Goal: Check status

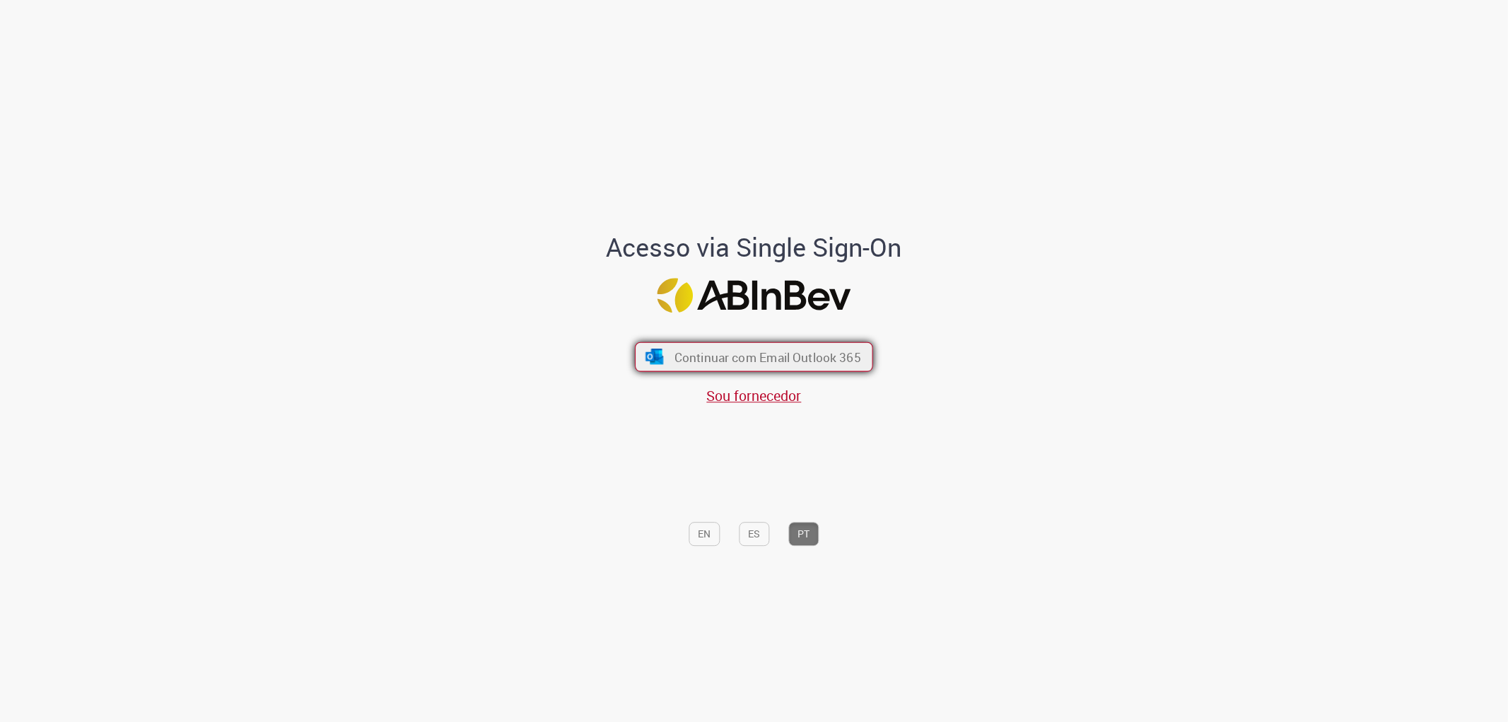
click at [751, 352] on span "Continuar com Email Outlook 365" at bounding box center [767, 356] width 187 height 16
click at [799, 361] on span "Continuar com Email Outlook 365" at bounding box center [767, 356] width 187 height 16
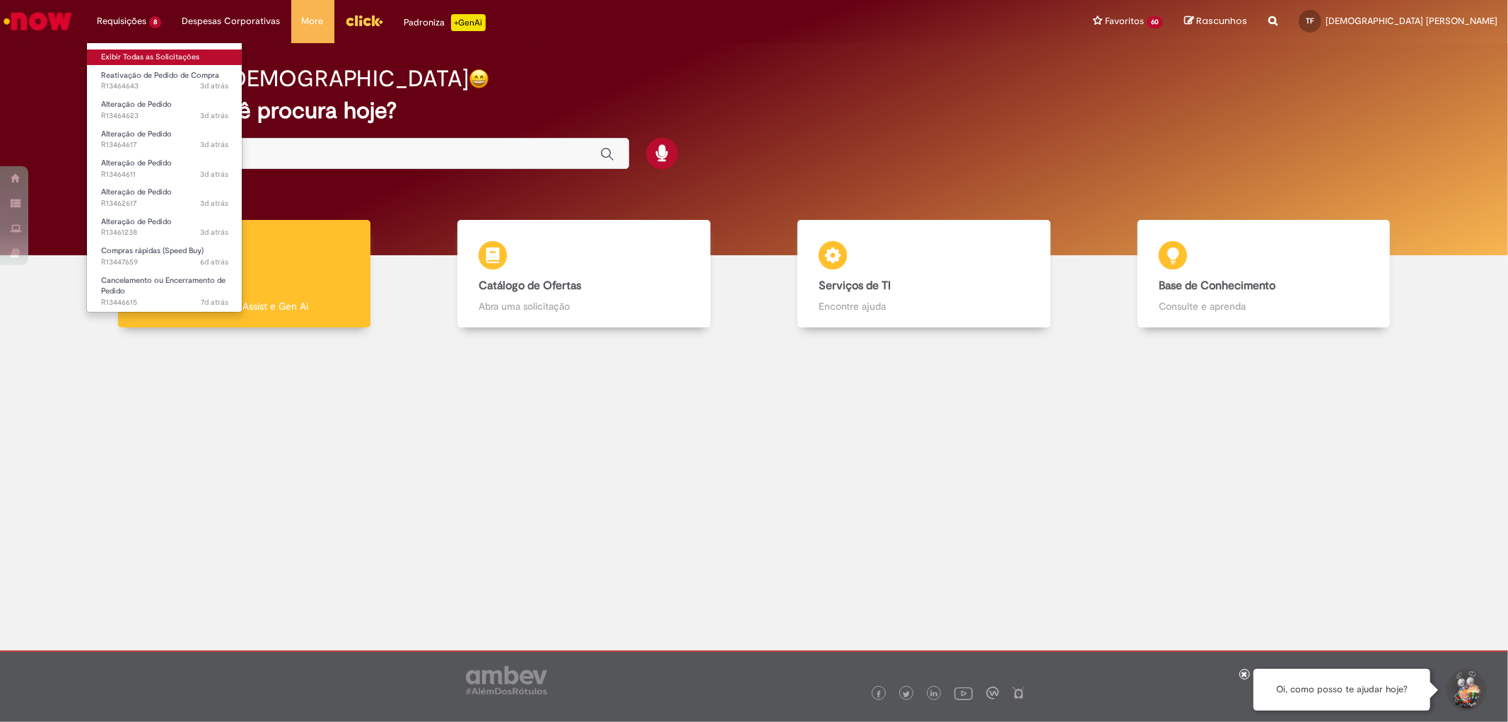
click at [135, 52] on link "Exibir Todas as Solicitações" at bounding box center [165, 57] width 156 height 16
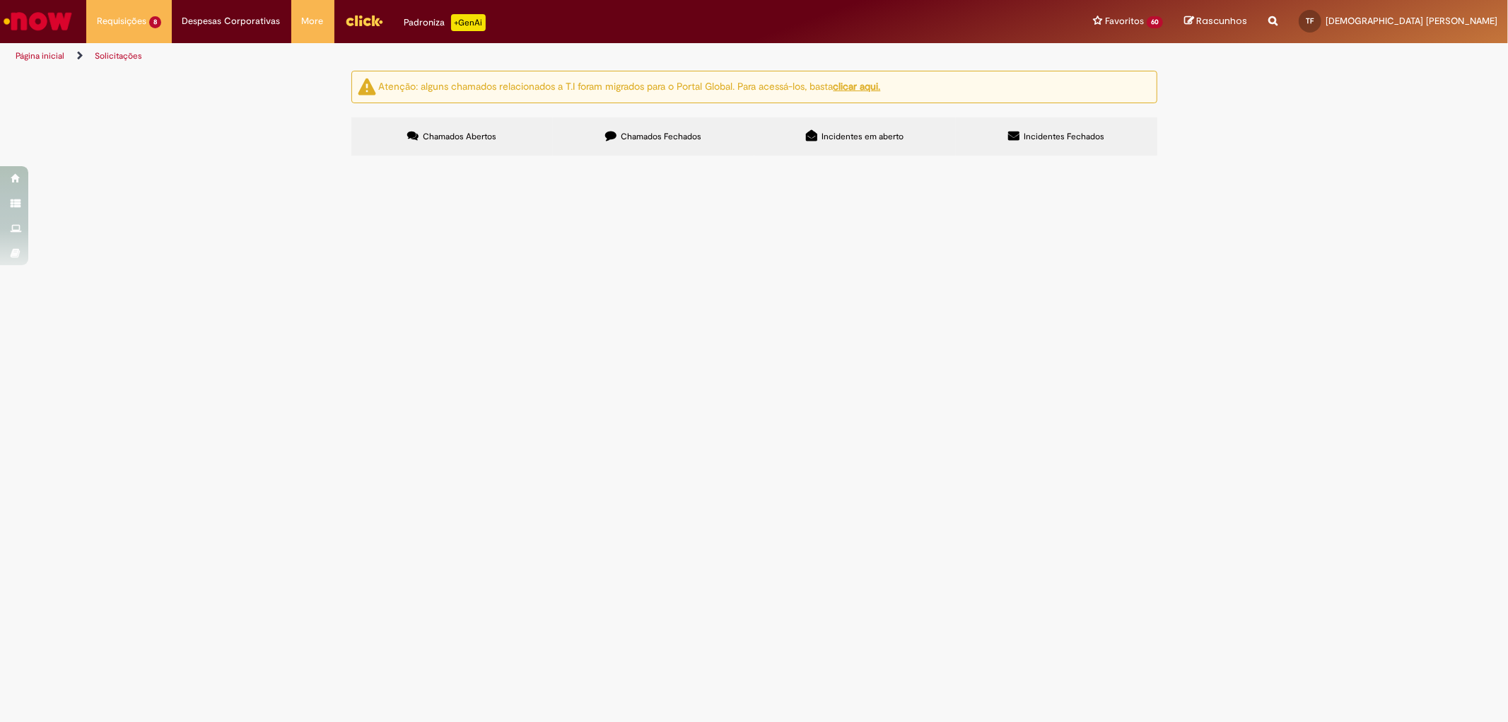
click at [0, 0] on span "MARCIO - TESTE" at bounding box center [0, 0] width 0 height 0
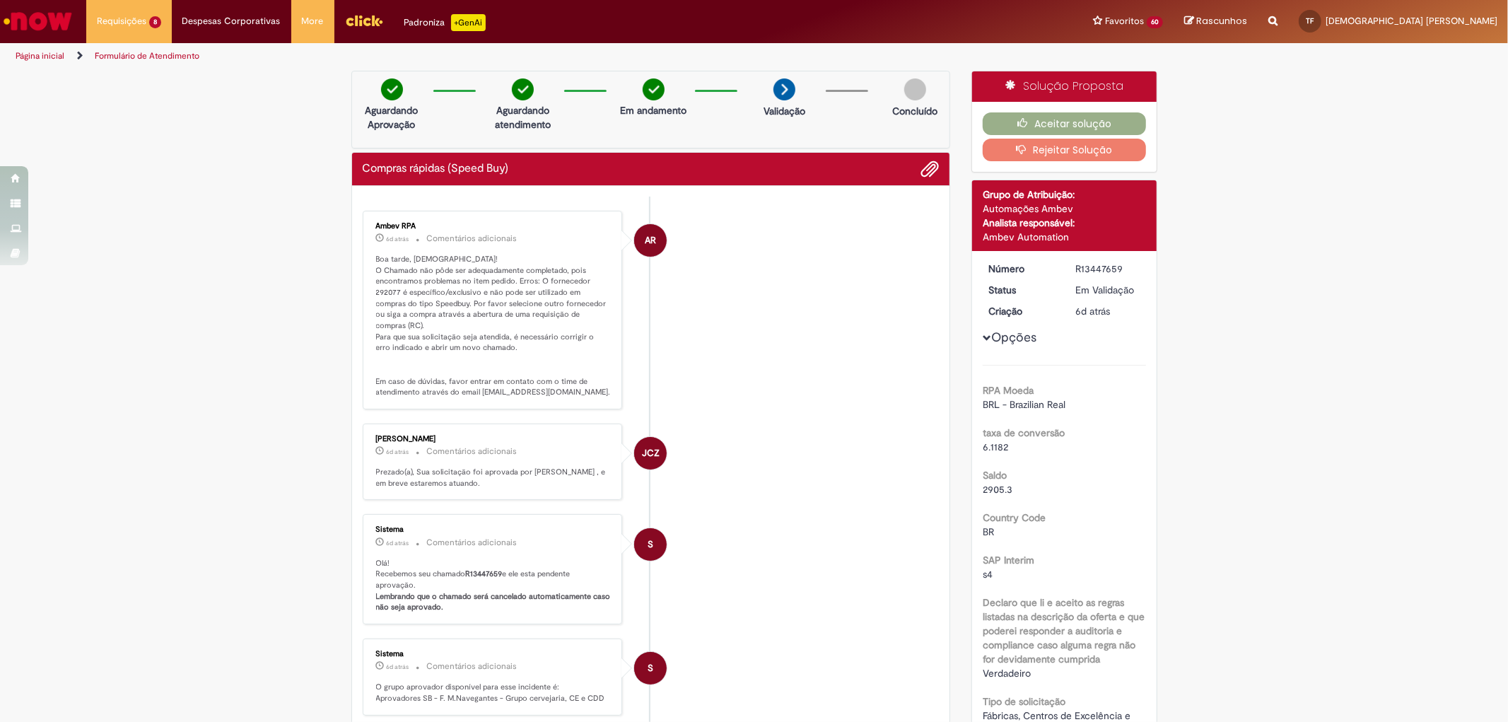
click at [418, 305] on p "Boa tarde, Thais! O Chamado não pôde ser adequadamente completado, pois encontr…" at bounding box center [493, 326] width 235 height 144
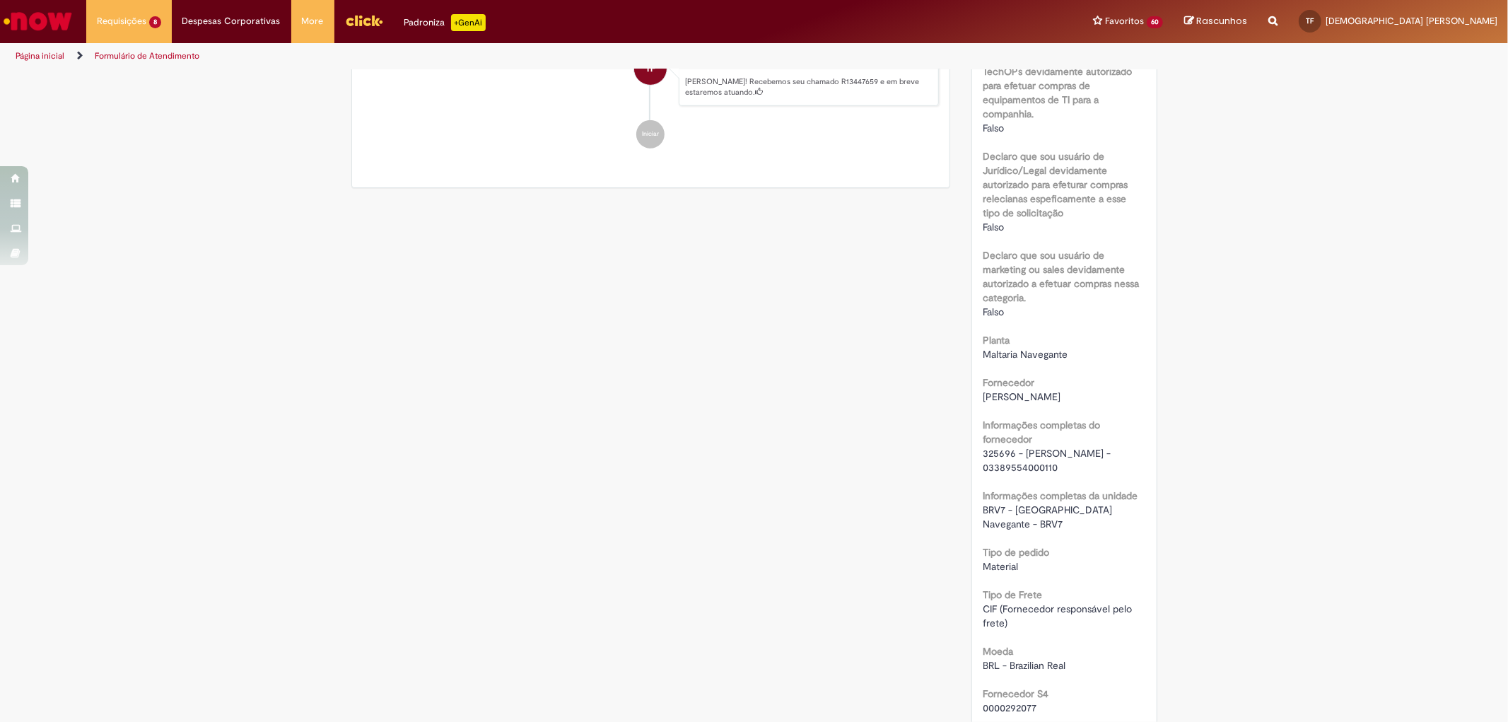
scroll to position [1021, 0]
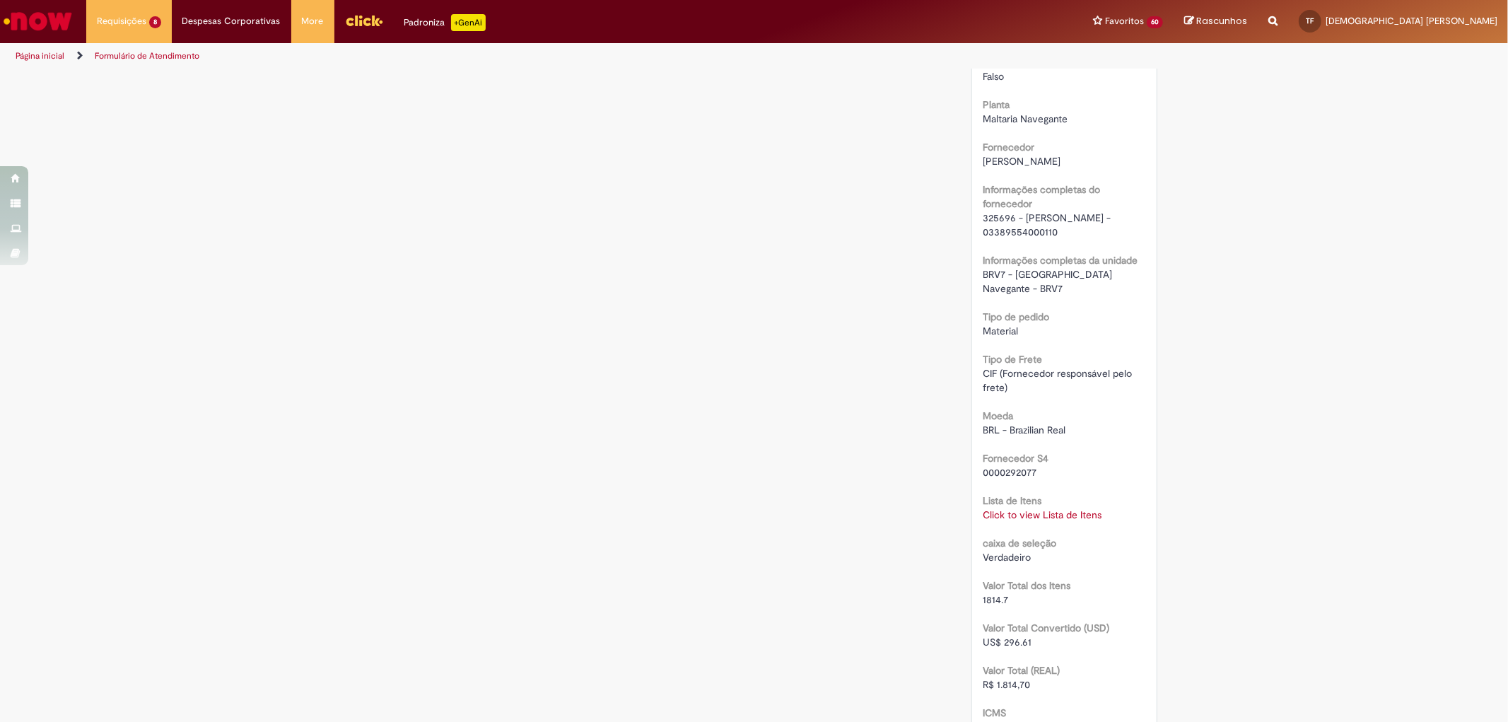
click at [988, 213] on span "325696 - MARCIO ROGERIO MACHADO - 03389554000110" at bounding box center [1048, 224] width 131 height 27
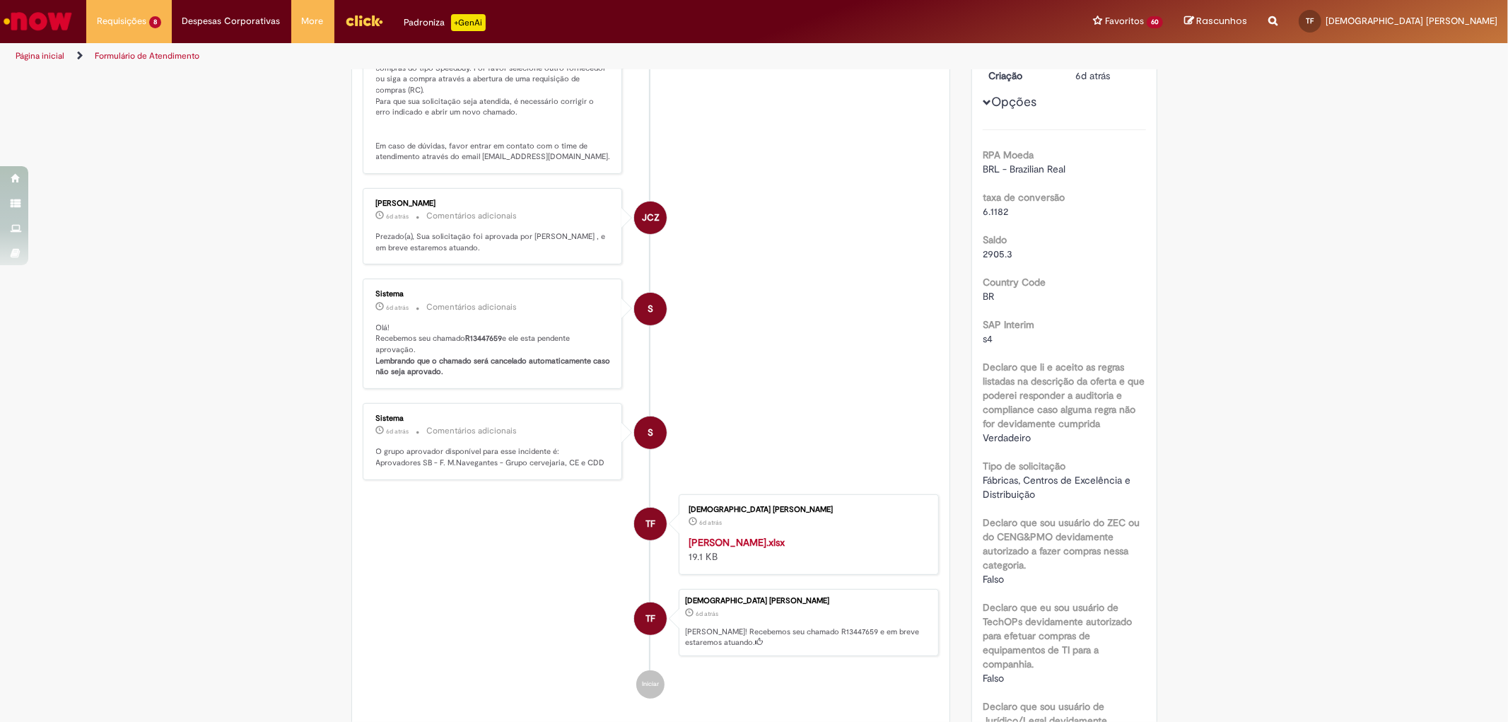
scroll to position [0, 0]
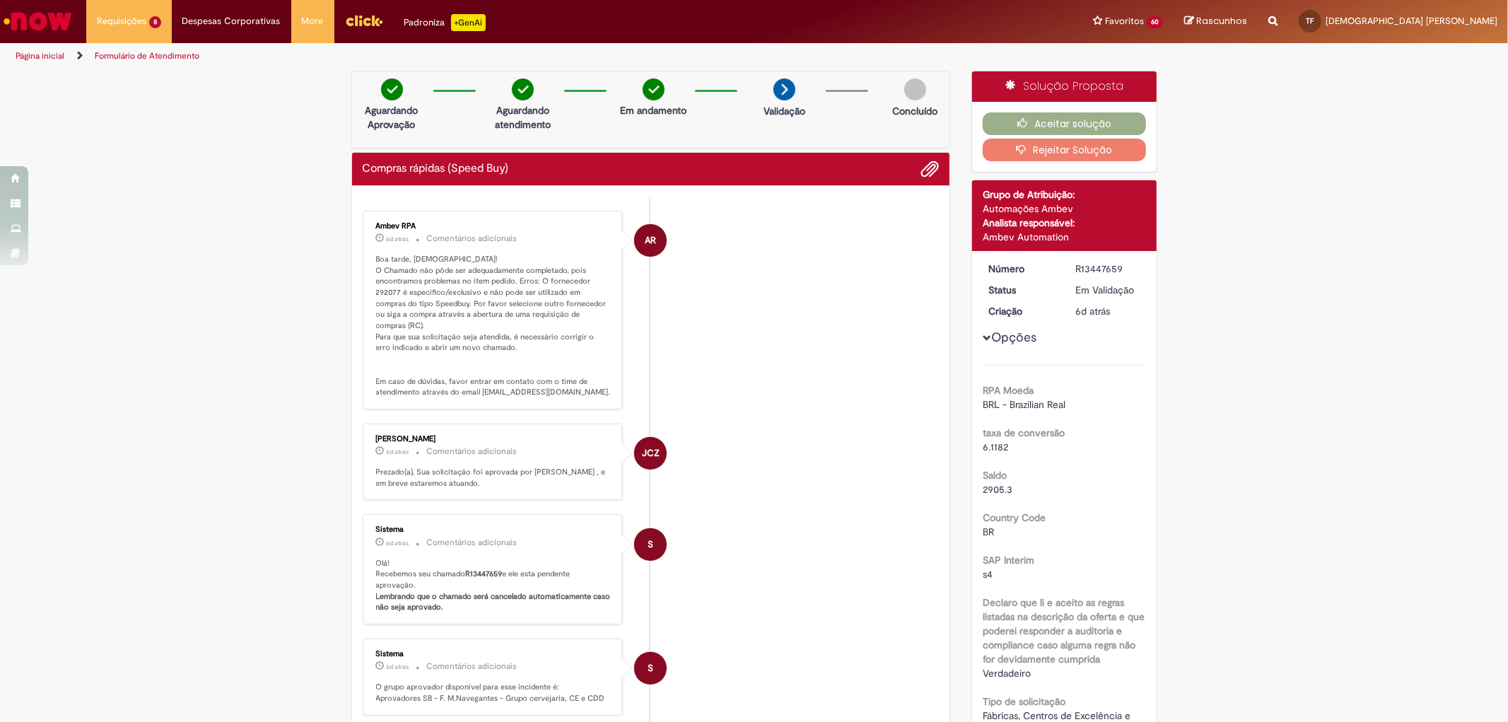
click at [387, 287] on p "Boa tarde, Thais! O Chamado não pôde ser adequadamente completado, pois encontr…" at bounding box center [493, 326] width 235 height 144
click at [834, 409] on ul "AR Ambev RPA 6d atrás 6 dias atrás Comentários adicionais Boa tarde, Thais! O C…" at bounding box center [651, 572] width 577 height 751
click at [136, 54] on link "Exibir Todas as Solicitações" at bounding box center [165, 57] width 156 height 16
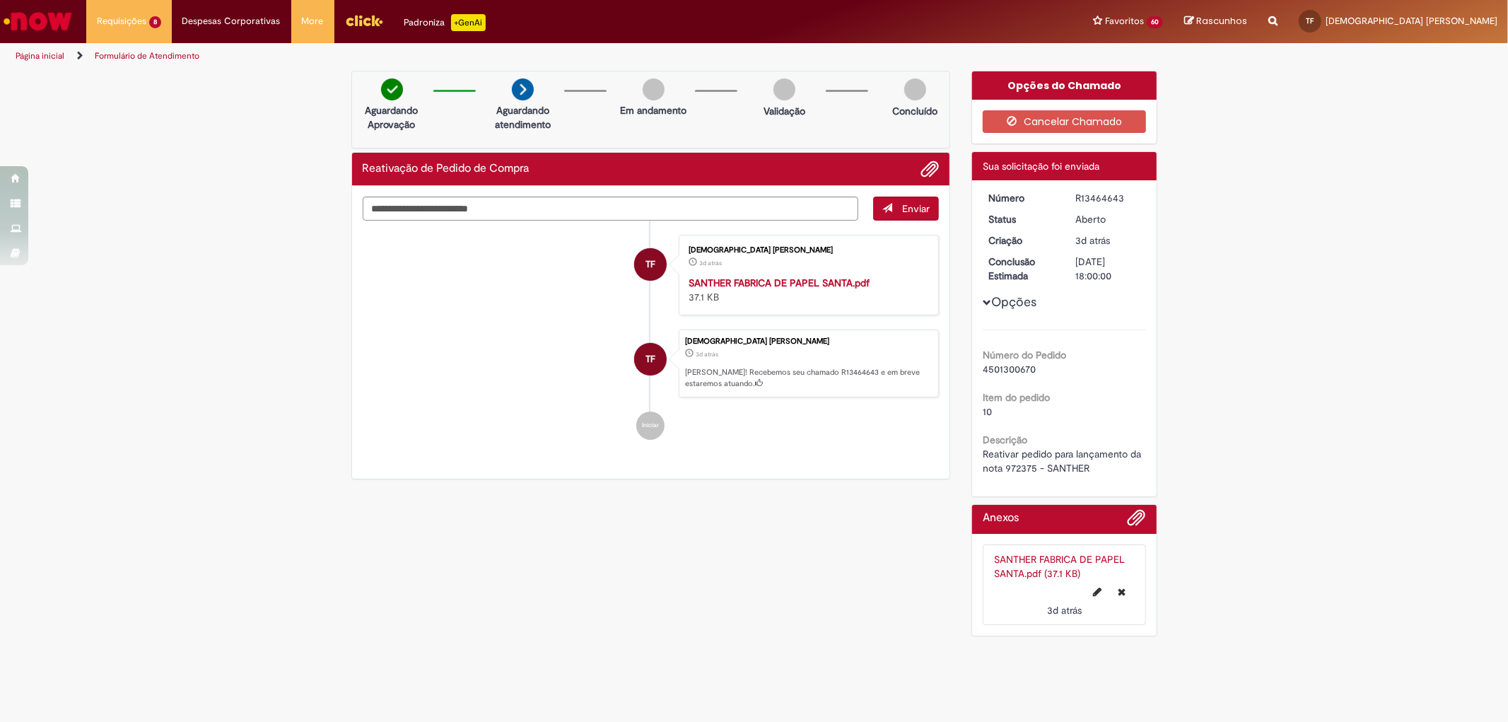
click at [349, 23] on img "Menu Cabeçalho" at bounding box center [364, 20] width 38 height 21
